Goal: Information Seeking & Learning: Learn about a topic

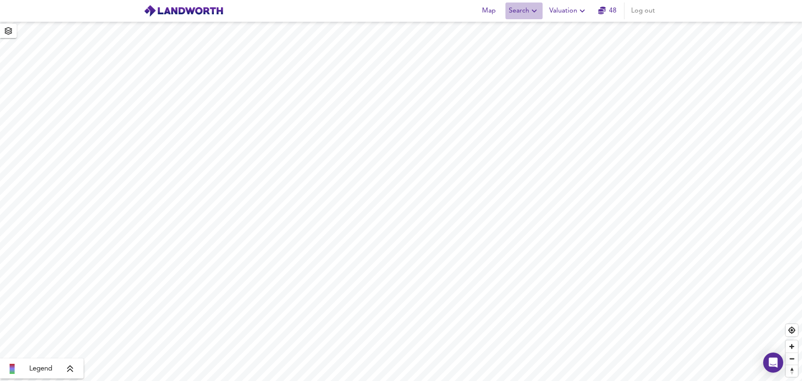
click at [529, 10] on span "Search" at bounding box center [524, 11] width 31 height 12
click at [516, 32] on li "New Search" at bounding box center [524, 30] width 83 height 15
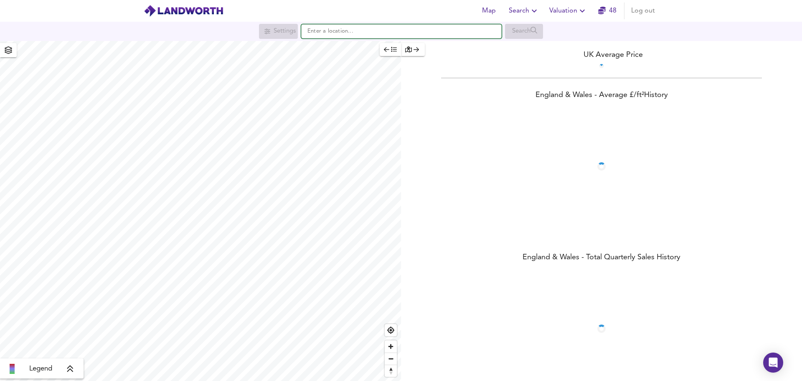
click at [362, 35] on input "text" at bounding box center [401, 31] width 201 height 14
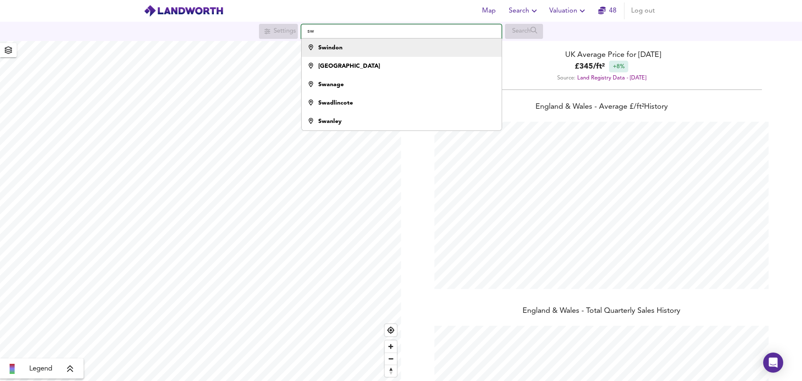
scroll to position [381, 802]
click at [372, 45] on div "SW11 3DT [GEOGRAPHIC_DATA]" at bounding box center [400, 47] width 192 height 8
type input "London SW11 3DT"
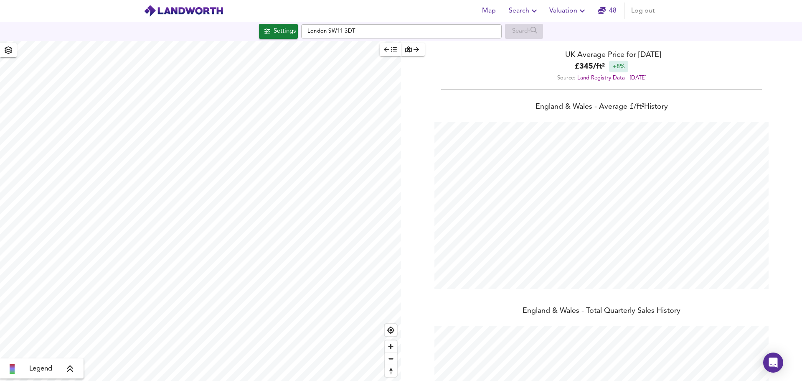
checkbox input "false"
checkbox input "true"
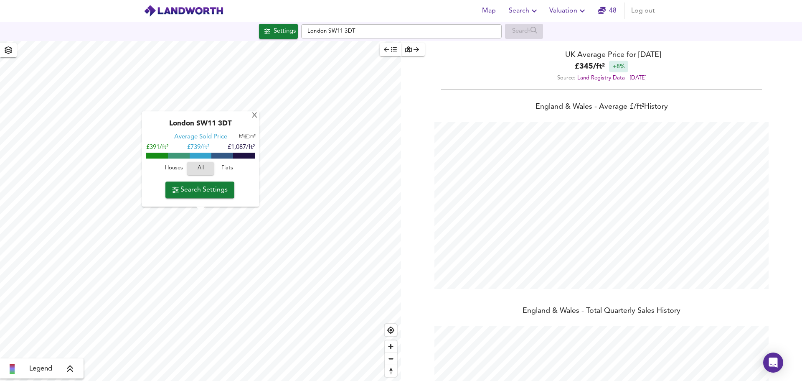
click at [227, 165] on span "Flats" at bounding box center [227, 169] width 23 height 10
click at [203, 188] on span "Search Settings" at bounding box center [200, 190] width 56 height 12
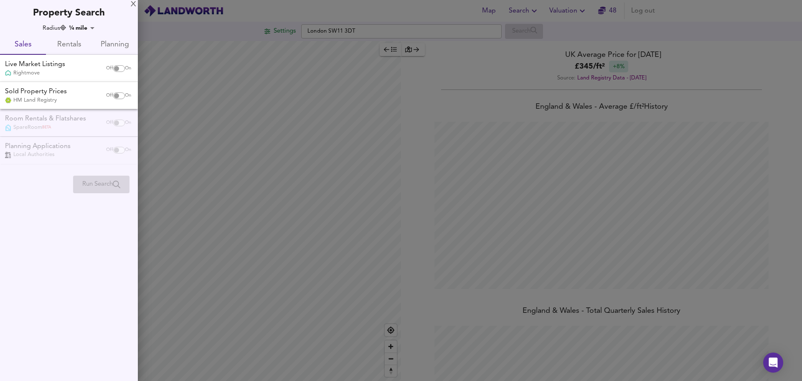
click at [69, 42] on span "Rentals" at bounding box center [69, 44] width 36 height 13
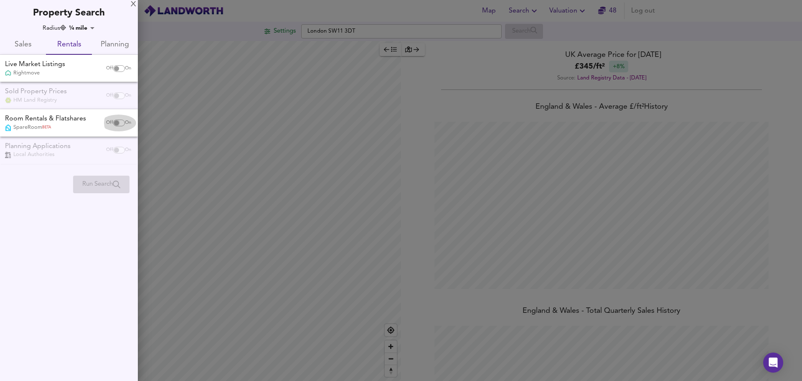
click at [120, 122] on input "checkbox" at bounding box center [117, 123] width 20 height 7
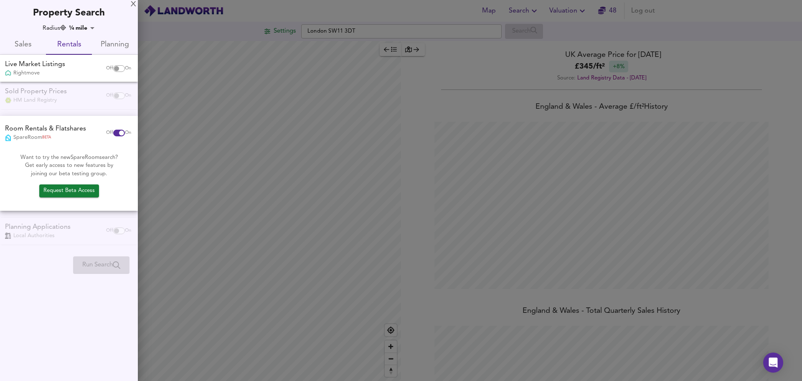
click at [81, 188] on span "Request Beta Access" at bounding box center [68, 191] width 51 height 10
click at [115, 130] on input "checkbox" at bounding box center [122, 133] width 20 height 7
checkbox input "false"
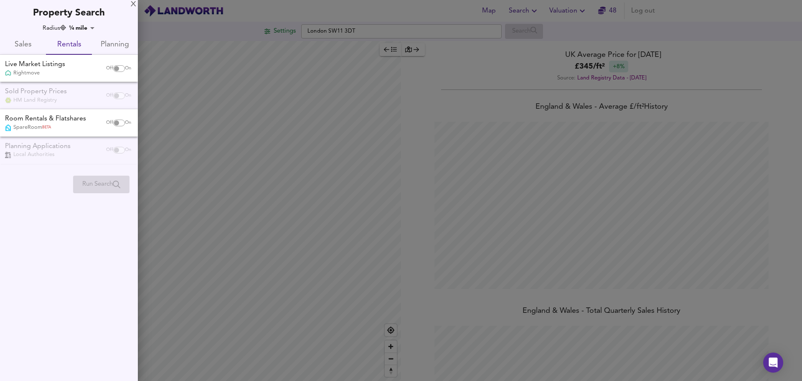
drag, startPoint x: 120, startPoint y: 69, endPoint x: 117, endPoint y: 65, distance: 4.9
click at [120, 69] on input "checkbox" at bounding box center [117, 68] width 20 height 7
checkbox input "true"
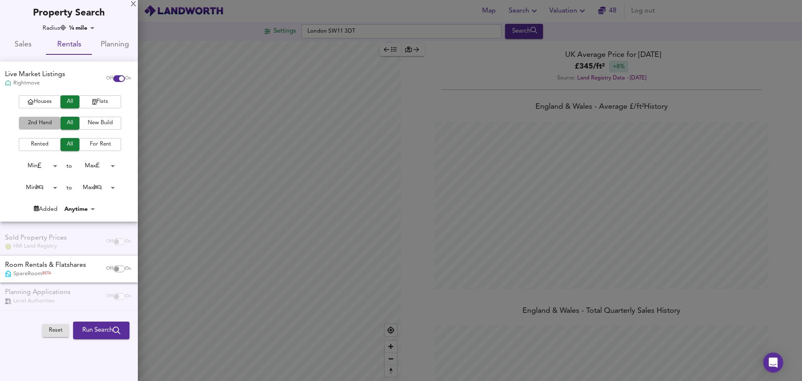
click at [44, 123] on span "2nd Hand" at bounding box center [39, 123] width 33 height 10
click at [87, 331] on span "Run Search" at bounding box center [101, 330] width 38 height 11
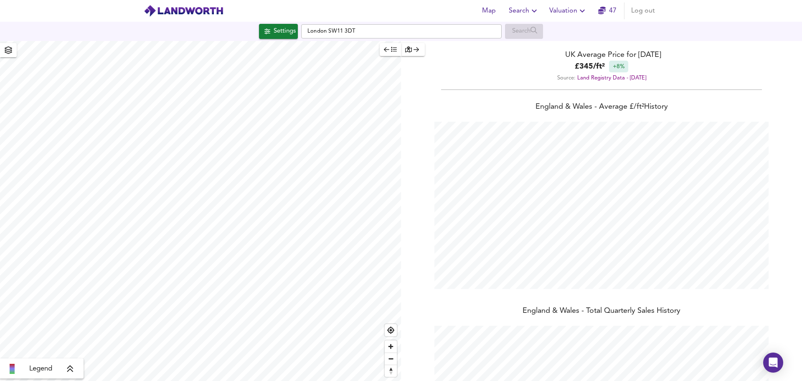
scroll to position [381, 802]
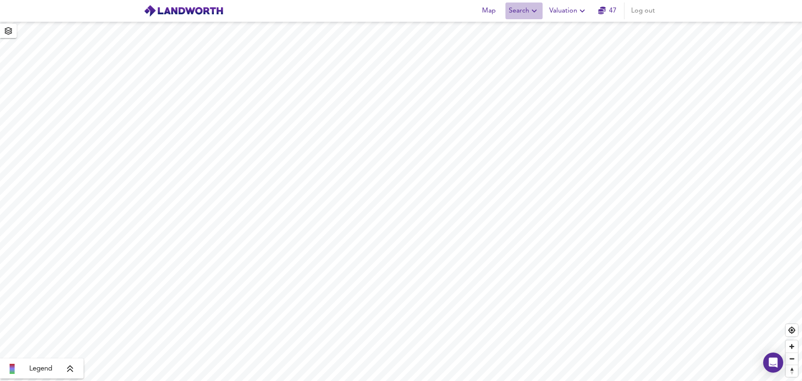
click at [538, 5] on button "Search" at bounding box center [524, 11] width 37 height 17
click at [529, 26] on li "New Search" at bounding box center [524, 30] width 83 height 15
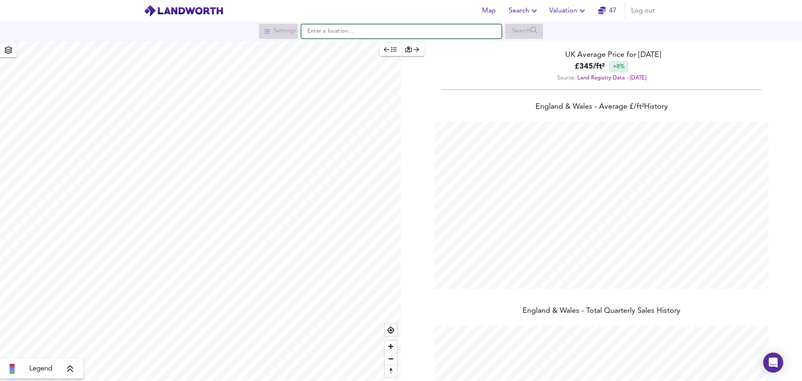
click at [496, 33] on input "text" at bounding box center [401, 31] width 201 height 14
type input "London SW11 3DT"
click at [405, 45] on div "SW11 3DT London" at bounding box center [400, 47] width 192 height 8
checkbox input "false"
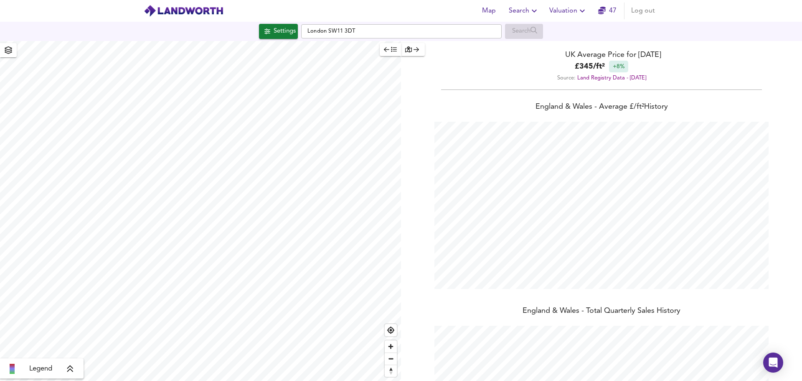
checkbox input "true"
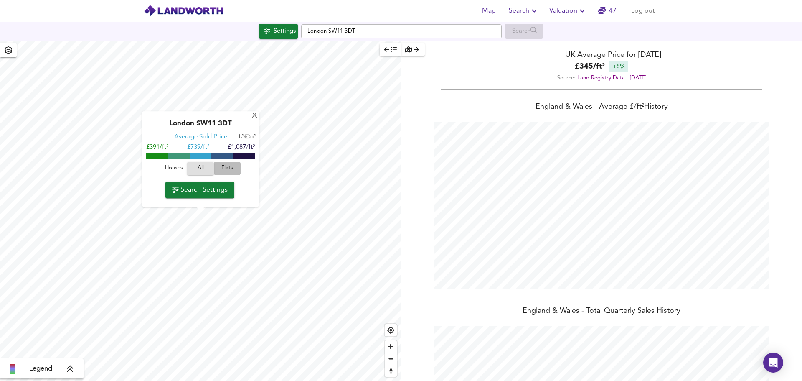
click at [224, 167] on span "Flats" at bounding box center [227, 169] width 23 height 10
click at [202, 192] on span "Search Settings" at bounding box center [200, 190] width 56 height 12
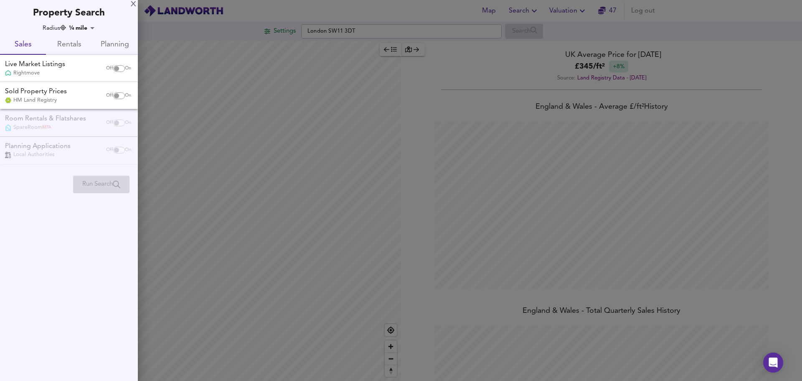
click at [74, 46] on span "Rentals" at bounding box center [69, 44] width 36 height 13
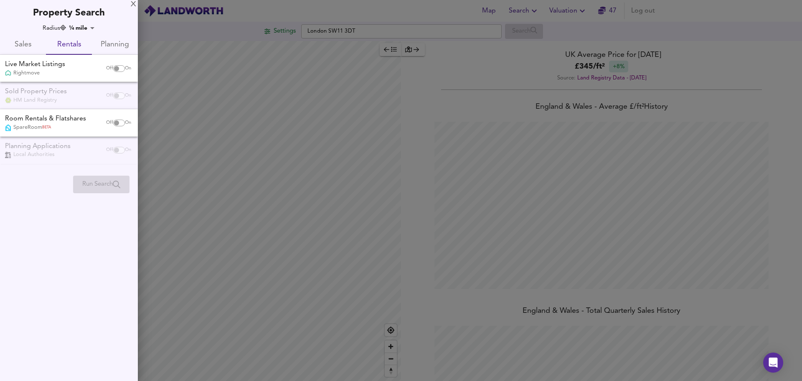
click at [119, 69] on input "checkbox" at bounding box center [117, 68] width 20 height 7
checkbox input "true"
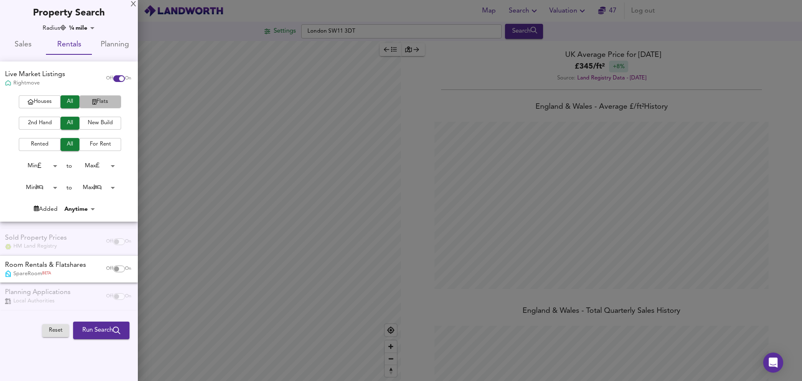
click at [97, 104] on span "Flats" at bounding box center [100, 102] width 33 height 10
click at [36, 119] on span "2nd Hand" at bounding box center [39, 123] width 33 height 10
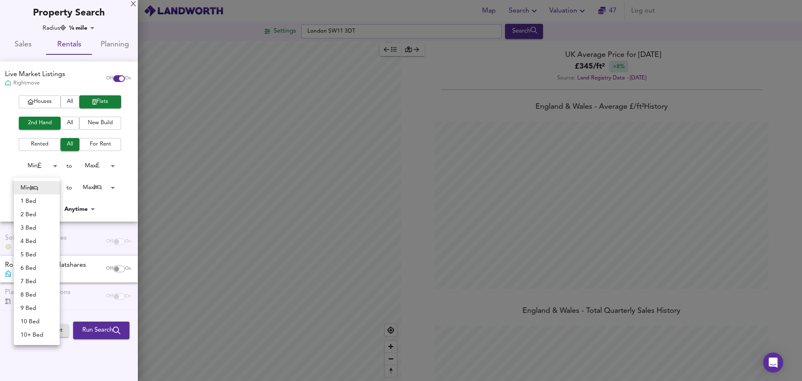
click at [56, 186] on body "Map Search Valuation 47 Log out Settings London SW11 3DT Search Legend UK Avera…" at bounding box center [401, 190] width 802 height 381
click at [37, 228] on li "3 Bed" at bounding box center [37, 227] width 46 height 13
type input "3"
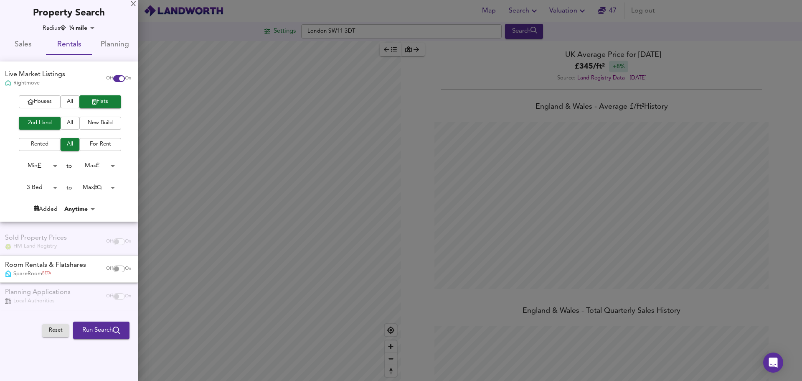
click at [114, 187] on body "Map Search Valuation 47 Log out Settings London SW11 3DT Search Legend UK Avera…" at bounding box center [401, 190] width 802 height 381
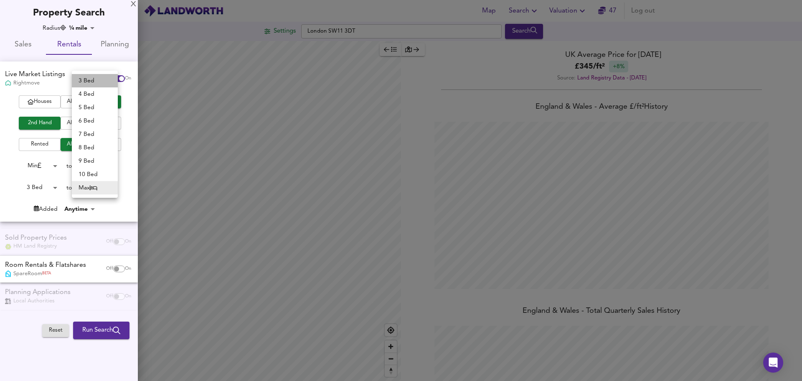
click at [93, 81] on li "3 Bed" at bounding box center [95, 80] width 46 height 13
type input "3"
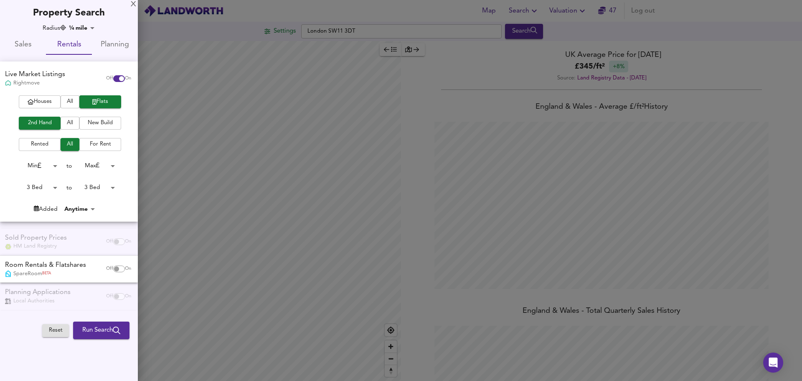
click at [82, 329] on span "Run Search" at bounding box center [101, 330] width 38 height 11
